Goal: Book appointment/travel/reservation

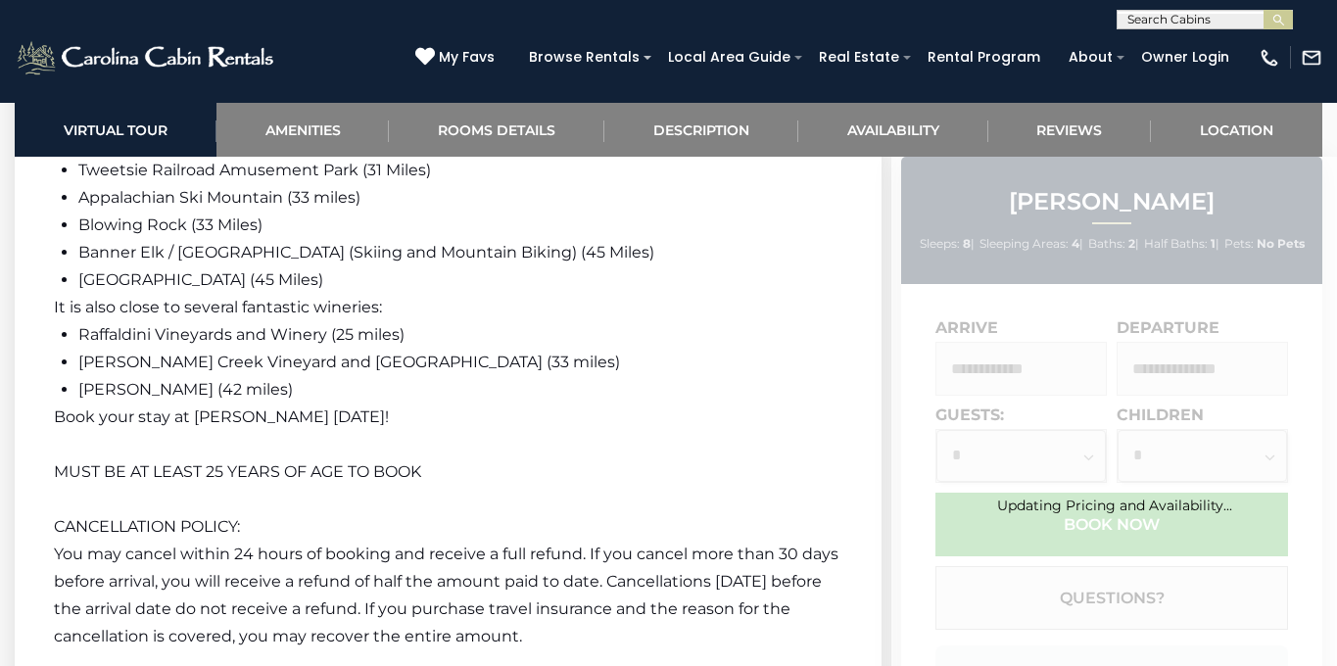
scroll to position [4780, 0]
